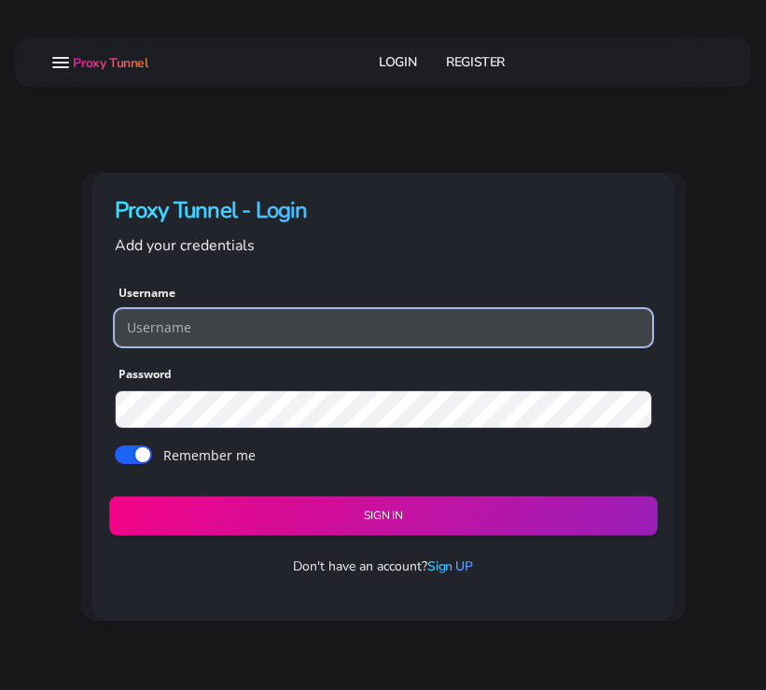
type input "paulwalker"
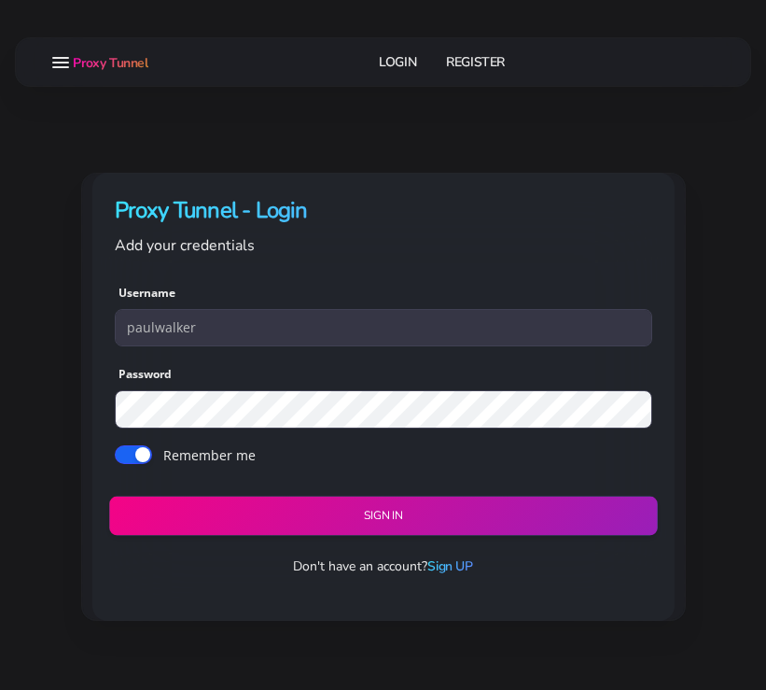
click at [350, 530] on button "Sign in" at bounding box center [383, 515] width 549 height 39
click at [365, 518] on button "Sign in" at bounding box center [383, 515] width 549 height 39
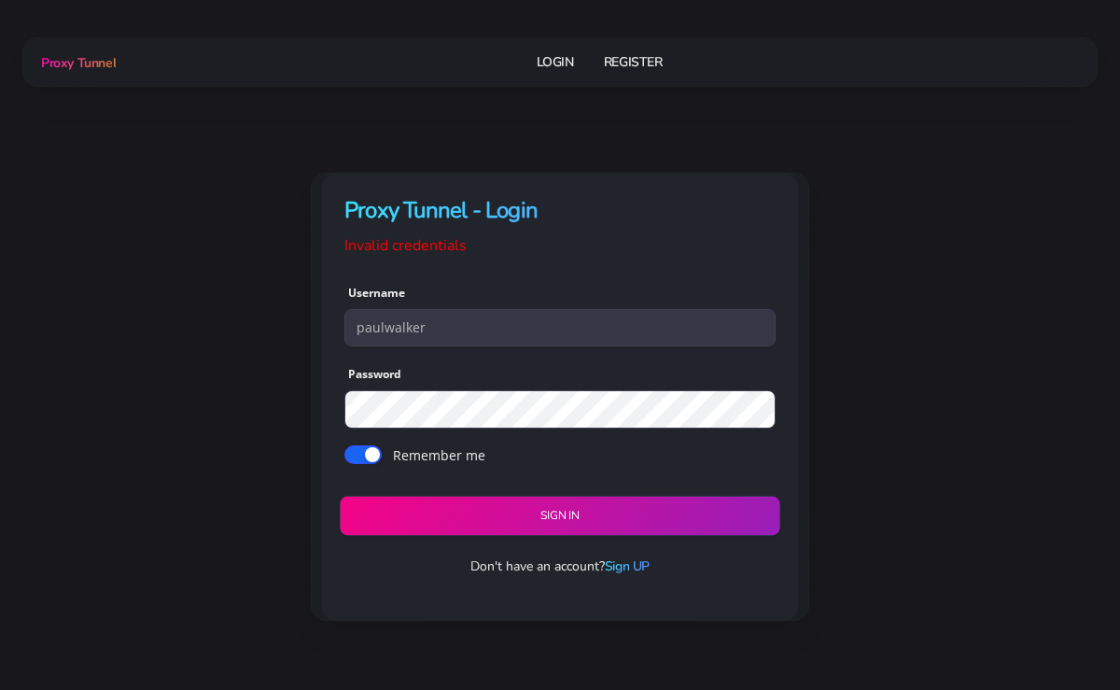
click at [504, 505] on button "Sign in" at bounding box center [560, 515] width 440 height 39
click at [502, 512] on button "Sign in" at bounding box center [560, 515] width 440 height 39
click at [399, 515] on button "Sign in" at bounding box center [560, 515] width 440 height 39
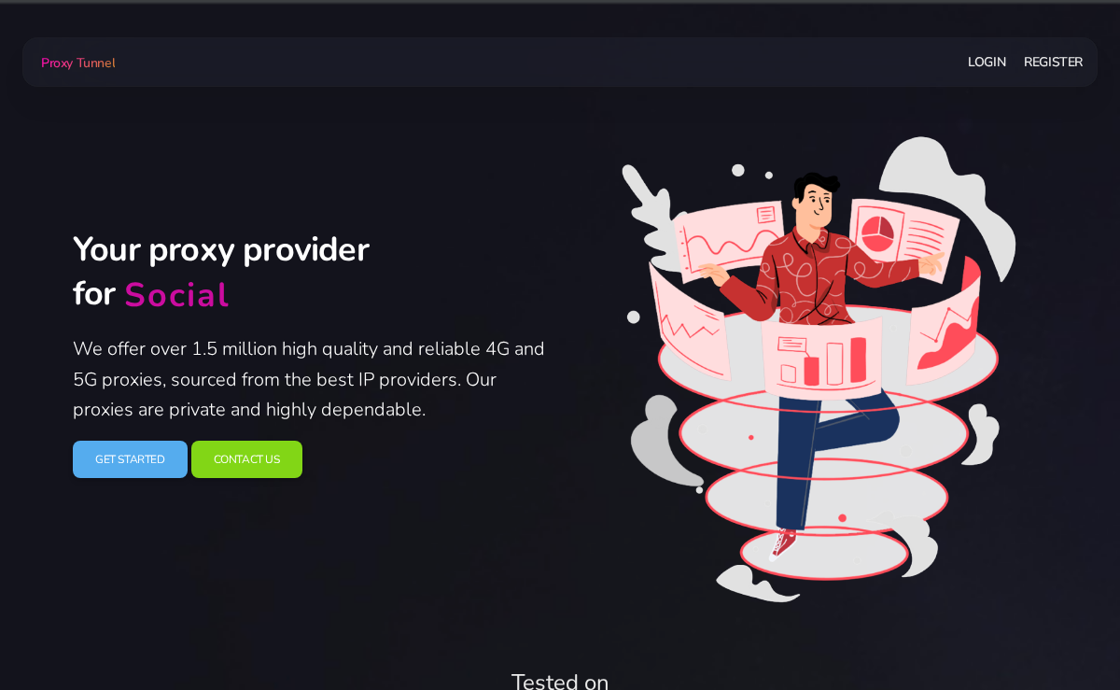
click at [982, 48] on link "Login" at bounding box center [986, 62] width 37 height 35
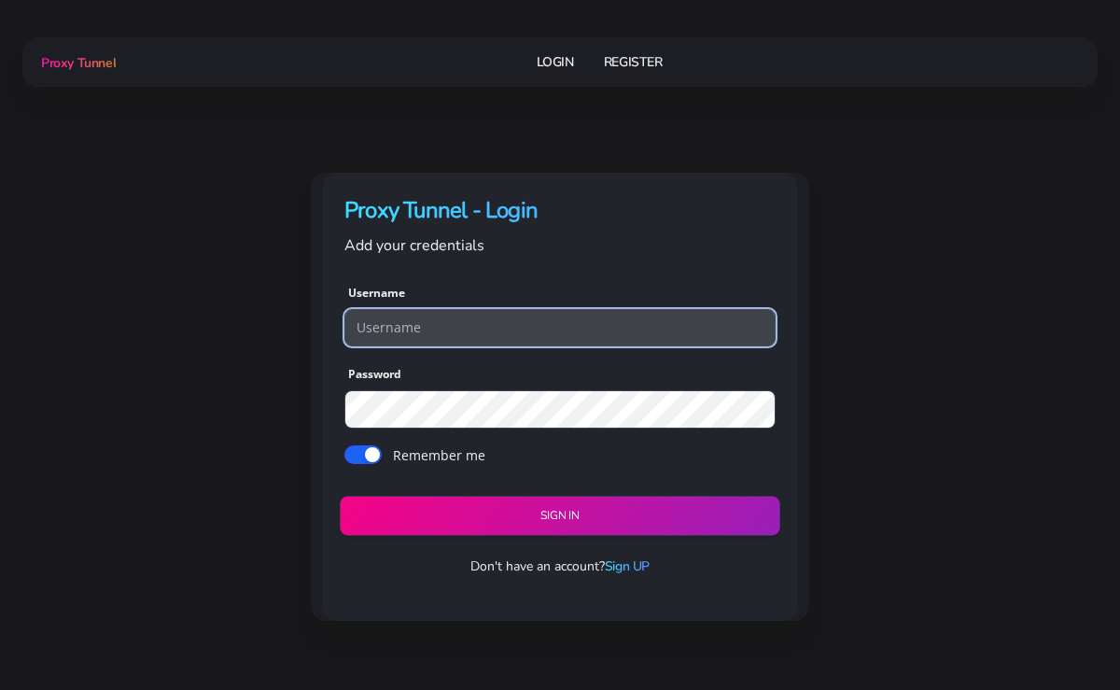
type input "paulwalker"
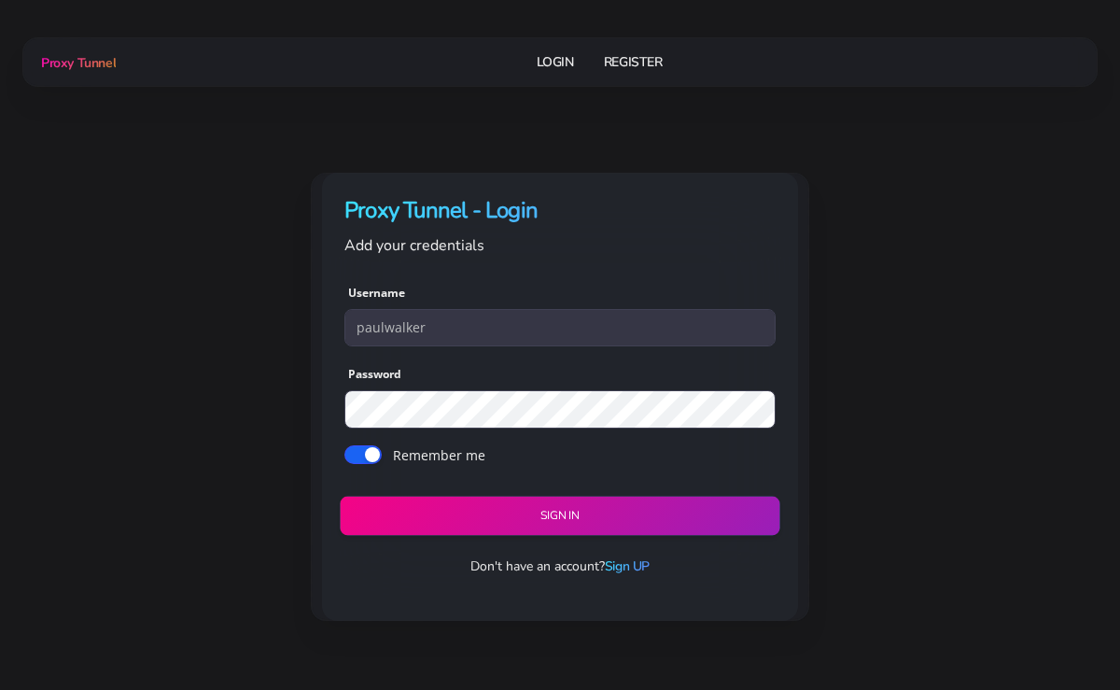
click at [456, 512] on button "Sign in" at bounding box center [560, 515] width 440 height 39
click at [550, 517] on button "Sign in" at bounding box center [560, 515] width 440 height 39
click at [525, 519] on button "Sign in" at bounding box center [560, 515] width 440 height 39
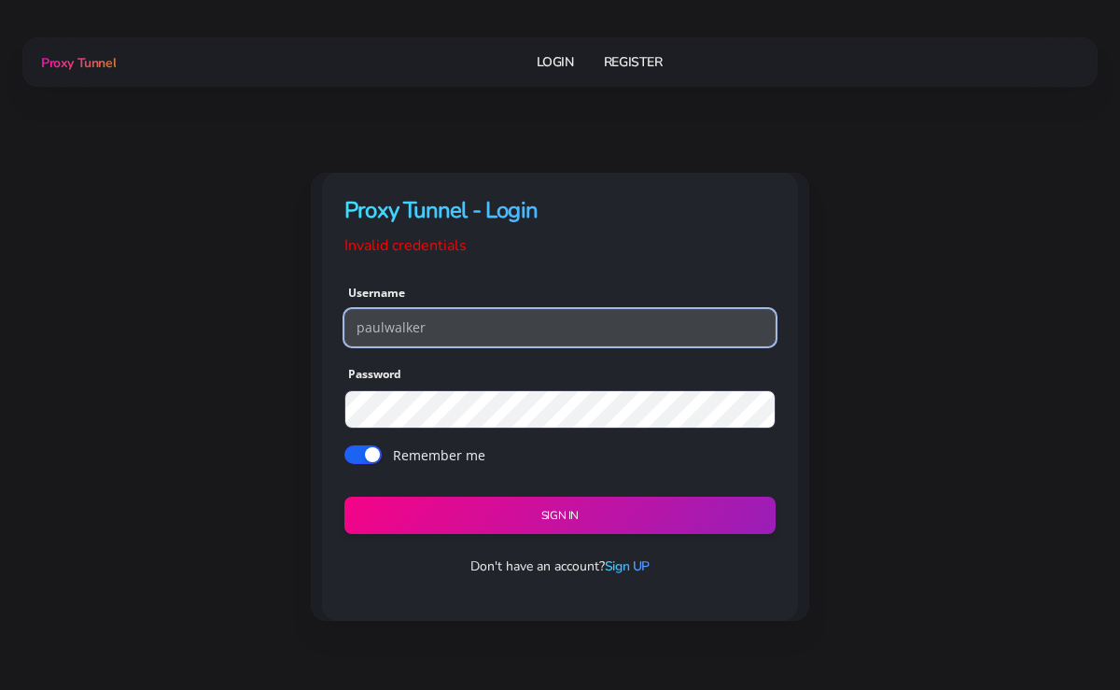
click at [414, 331] on input "paulwalker" at bounding box center [559, 327] width 431 height 37
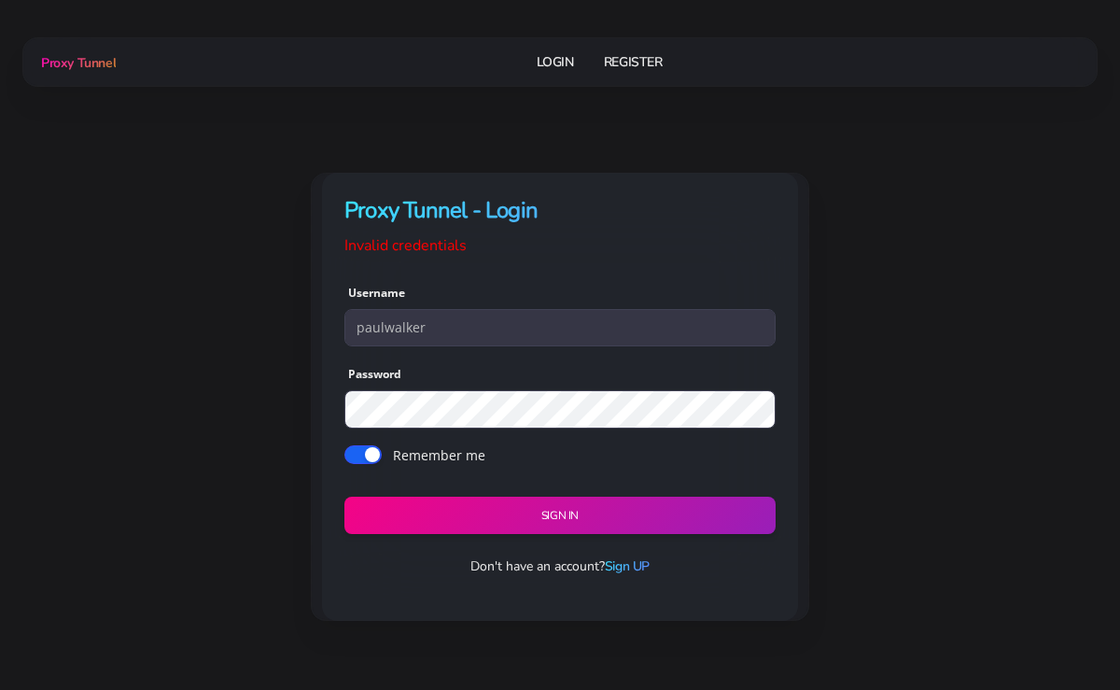
click at [265, 363] on div "Proxy Tunnel - Login Invalid credentials Username paulwalker Password Remember …" at bounding box center [560, 397] width 997 height 449
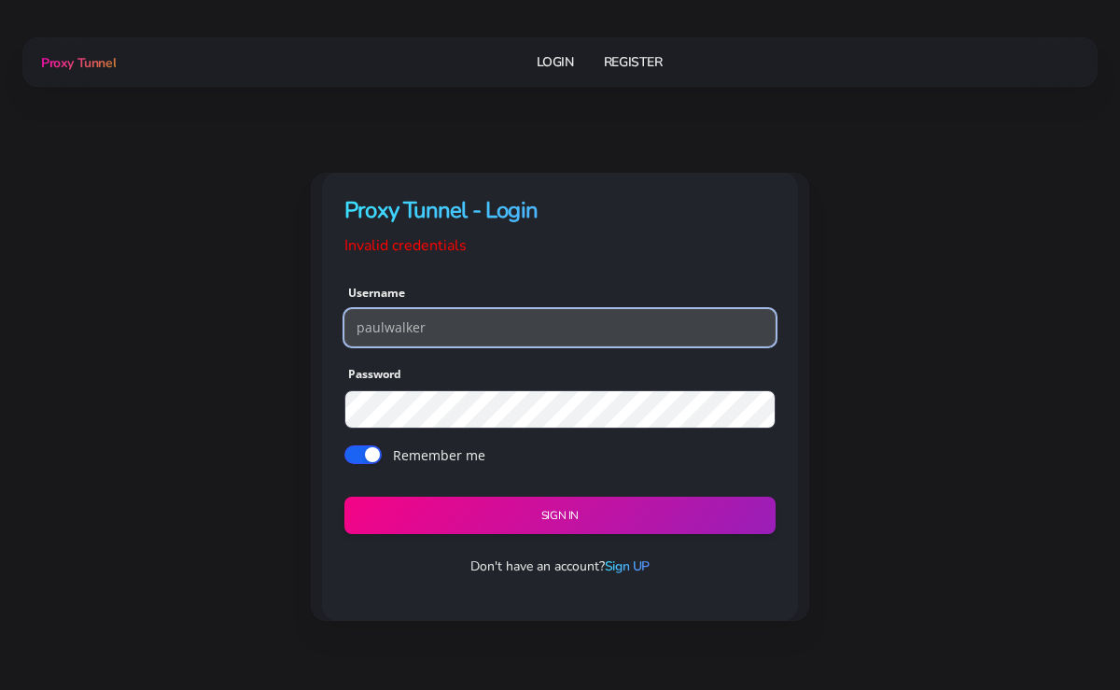
click at [443, 337] on input "paulwalker" at bounding box center [559, 327] width 431 height 37
